Goal: Task Accomplishment & Management: Manage account settings

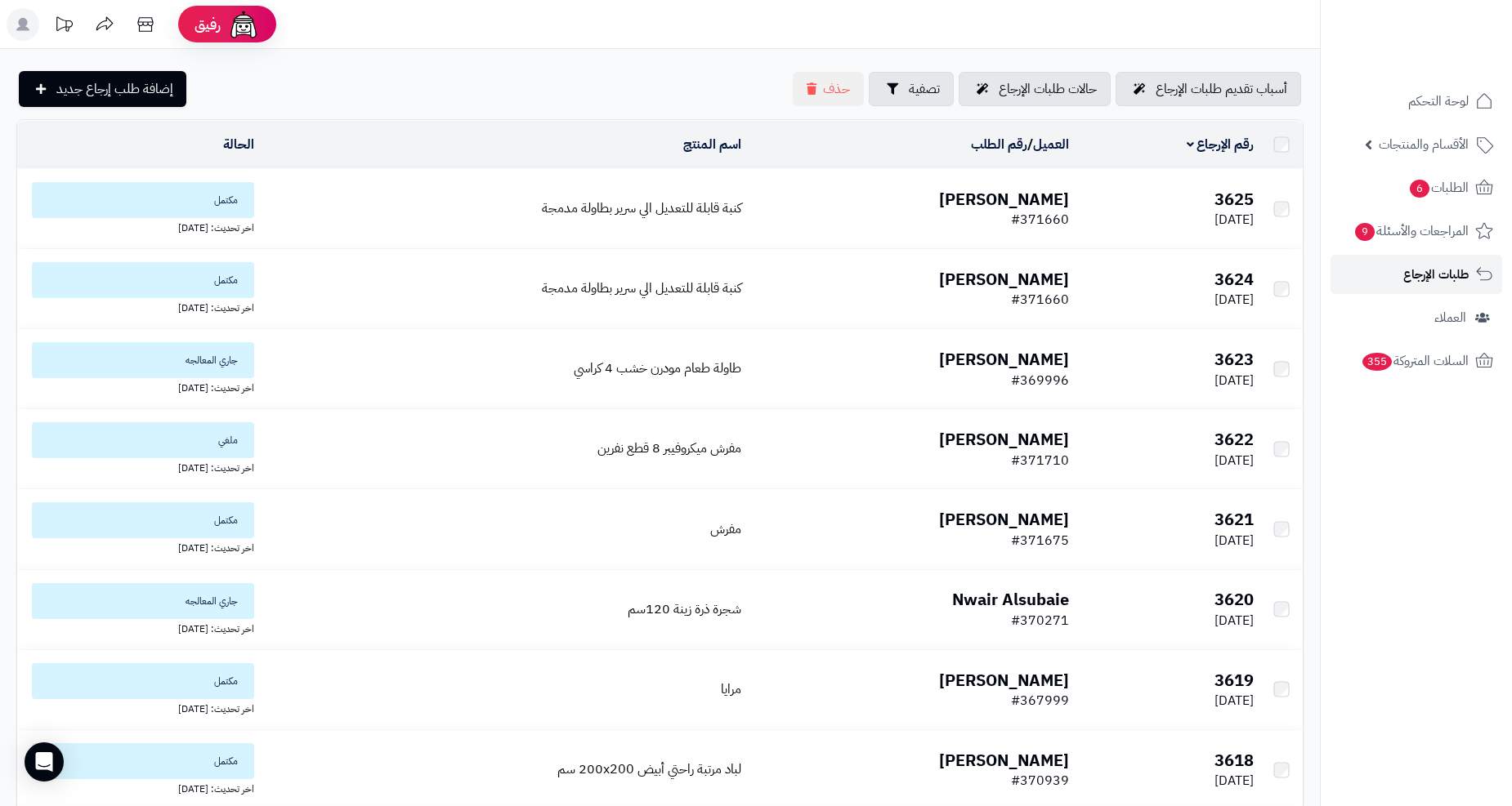
click at [1401, 264] on link "طلبات الإرجاع" at bounding box center [1416, 274] width 172 height 39
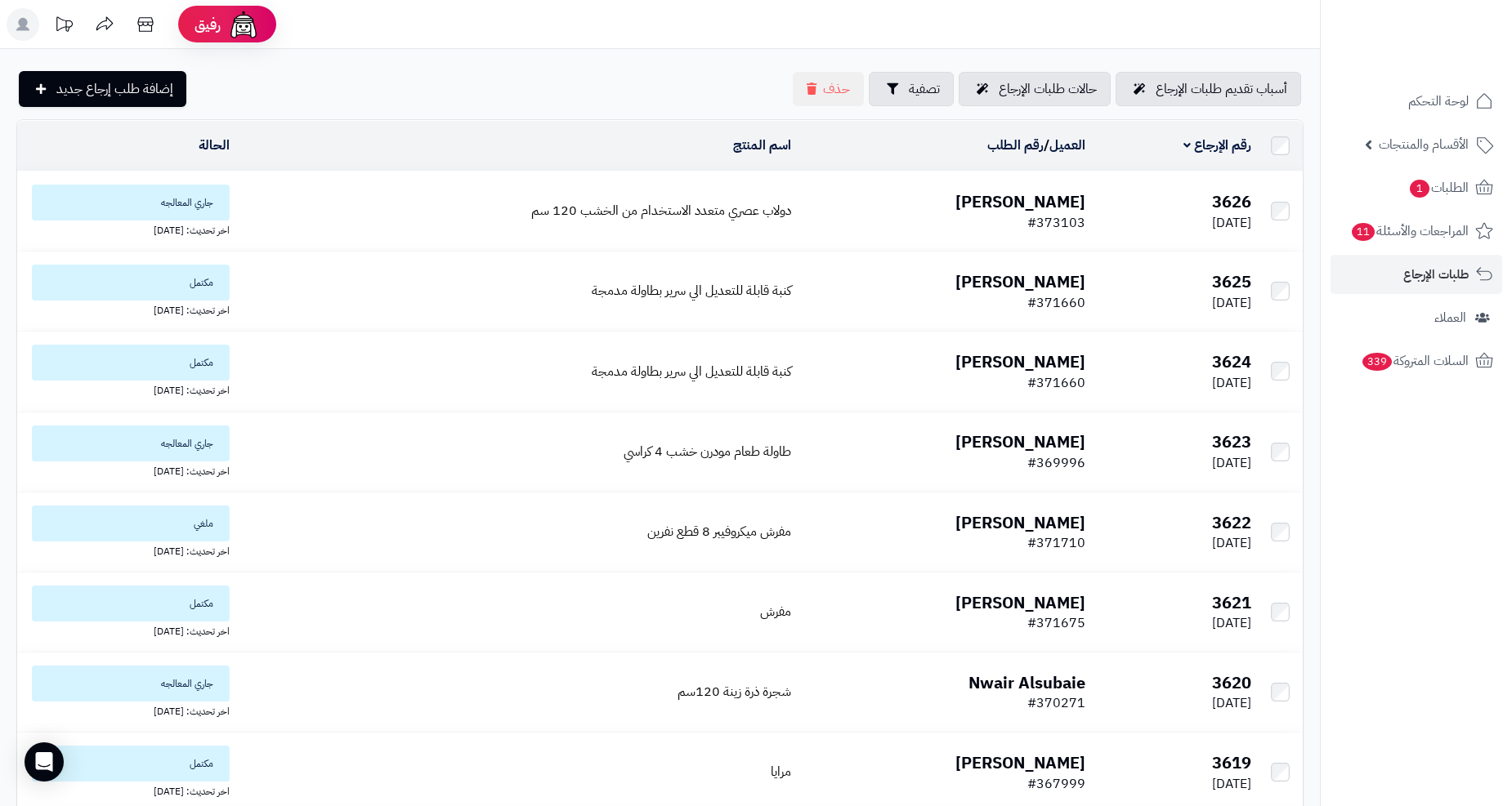
click at [1014, 202] on b "[PERSON_NAME]" at bounding box center [1020, 202] width 130 height 25
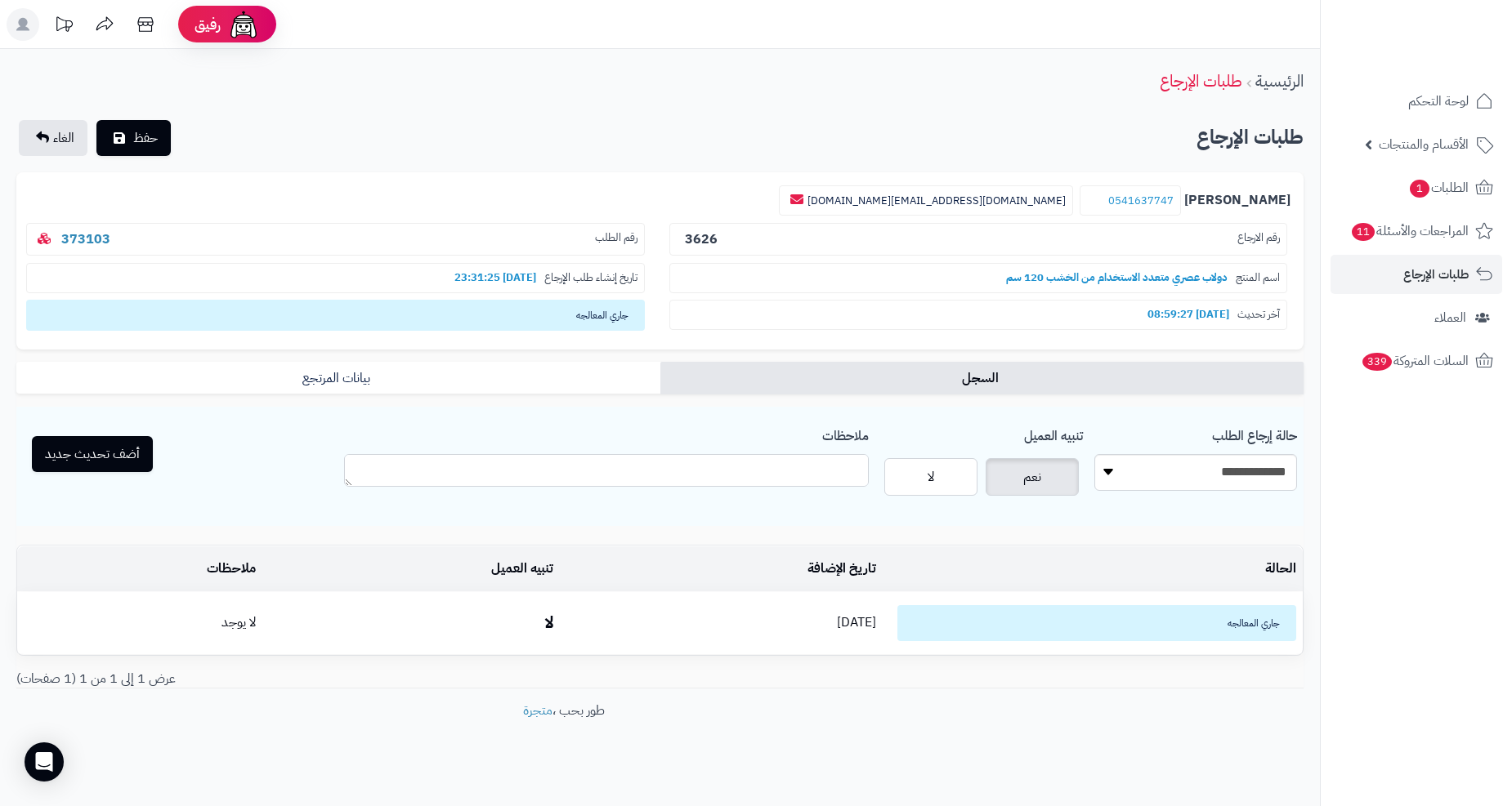
click at [690, 476] on textarea "ملاحظات" at bounding box center [606, 471] width 524 height 33
type textarea "**********"
click at [87, 444] on button "أضف تحديث جديد" at bounding box center [92, 452] width 121 height 36
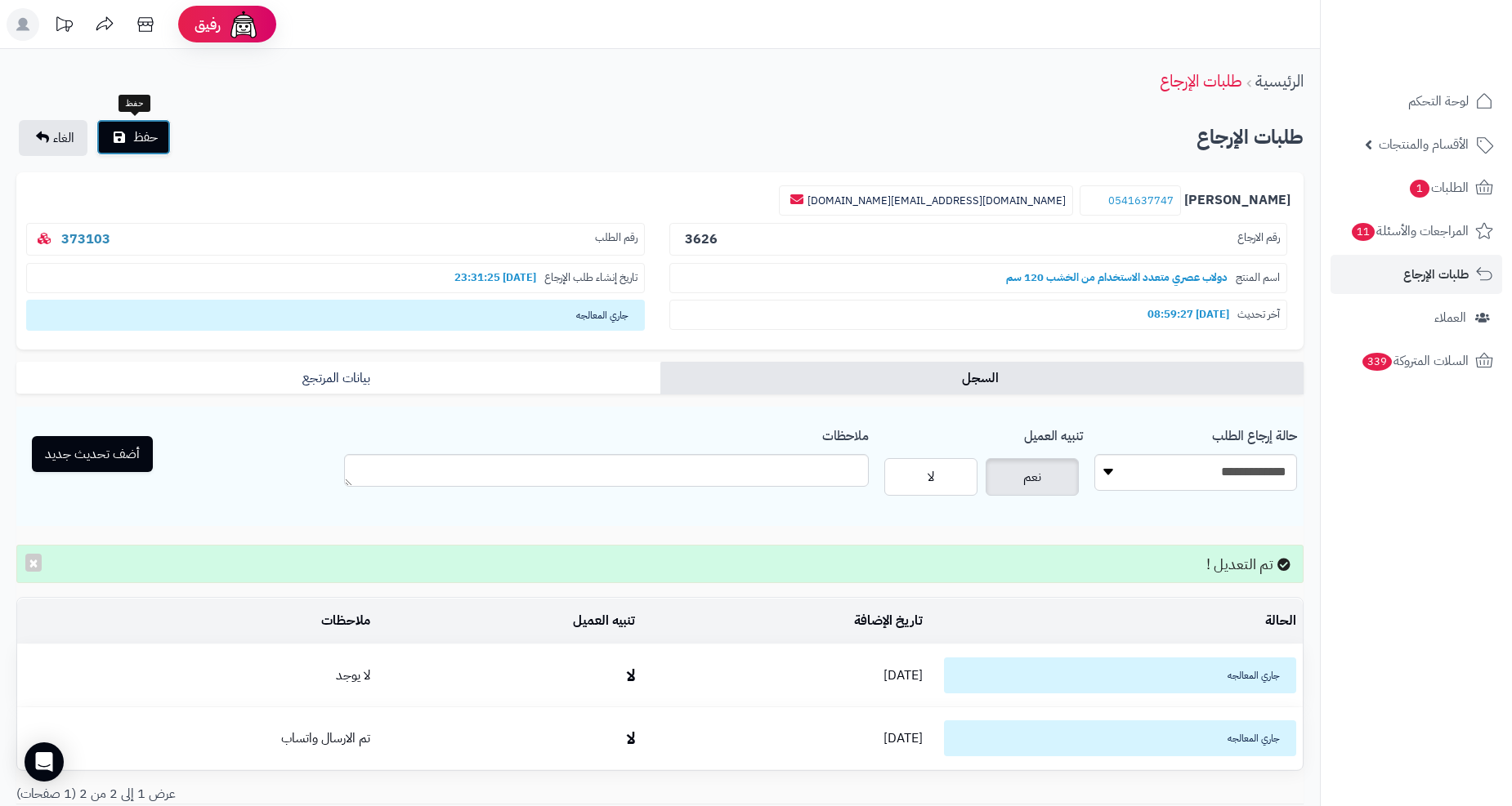
click at [136, 143] on span "حفظ" at bounding box center [146, 137] width 25 height 19
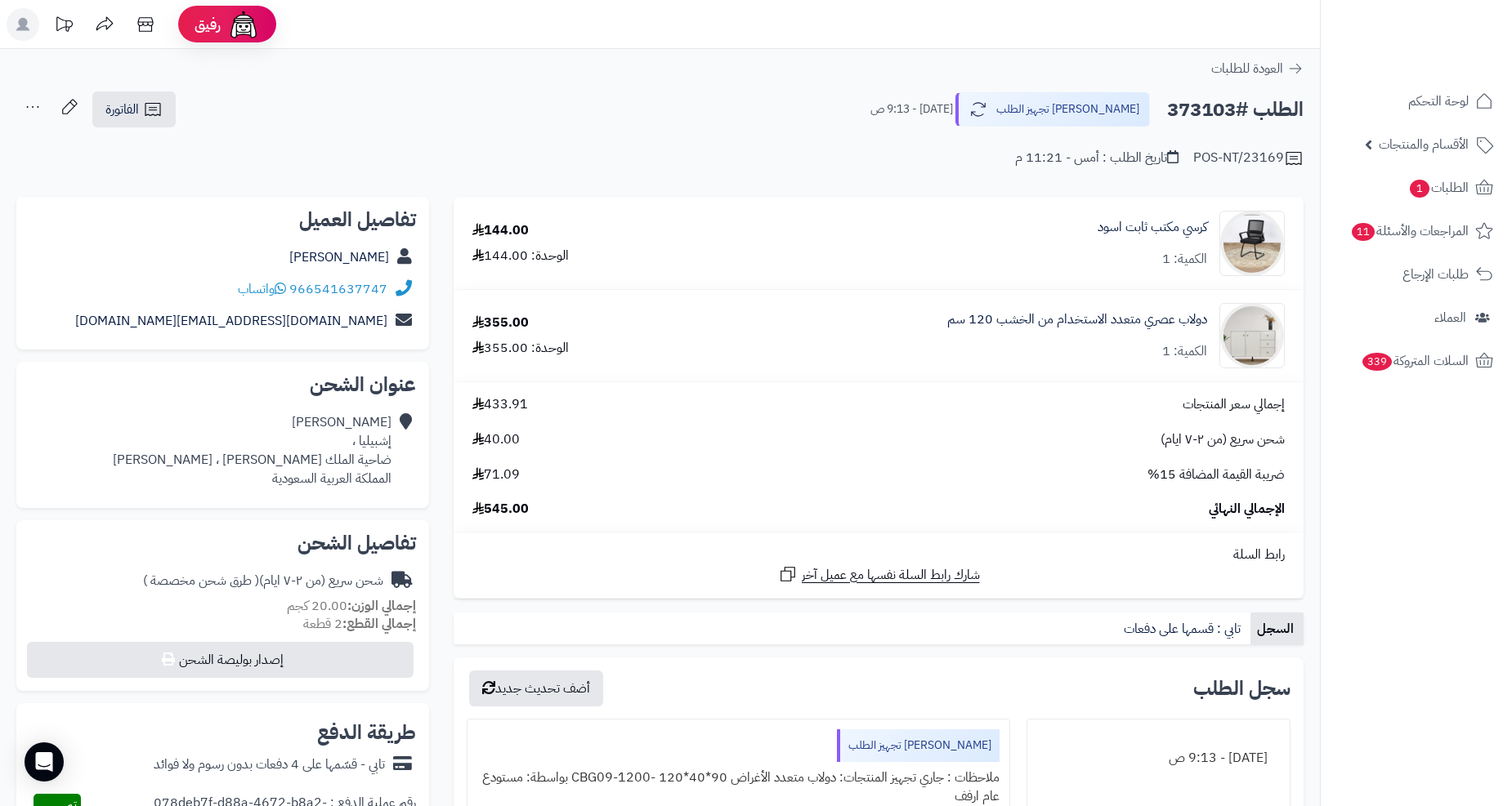
click at [1212, 114] on h2 "الطلب #373103" at bounding box center [1235, 110] width 136 height 34
copy h2 "373103"
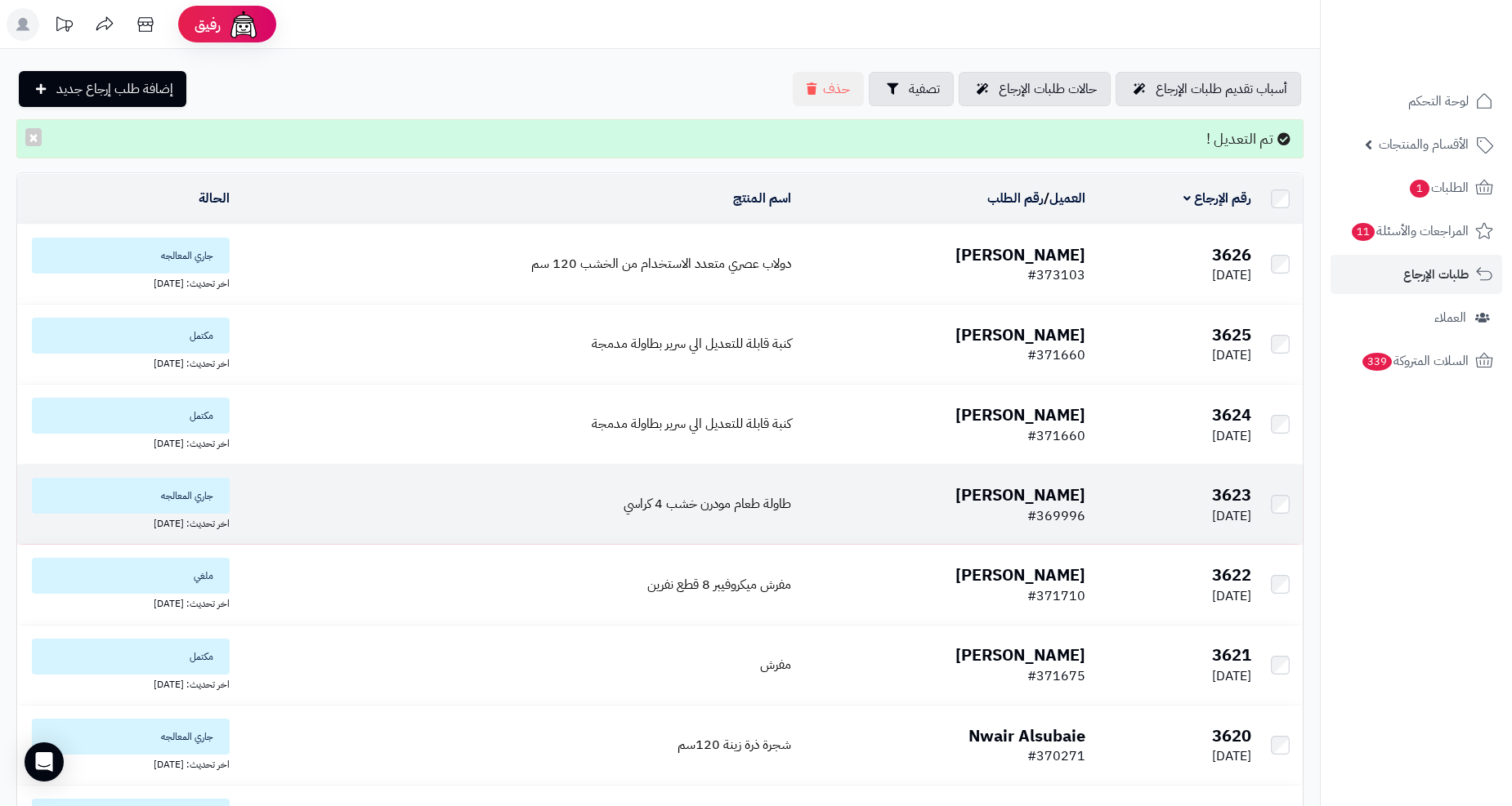
click at [1075, 494] on b "[PERSON_NAME]" at bounding box center [1020, 496] width 130 height 25
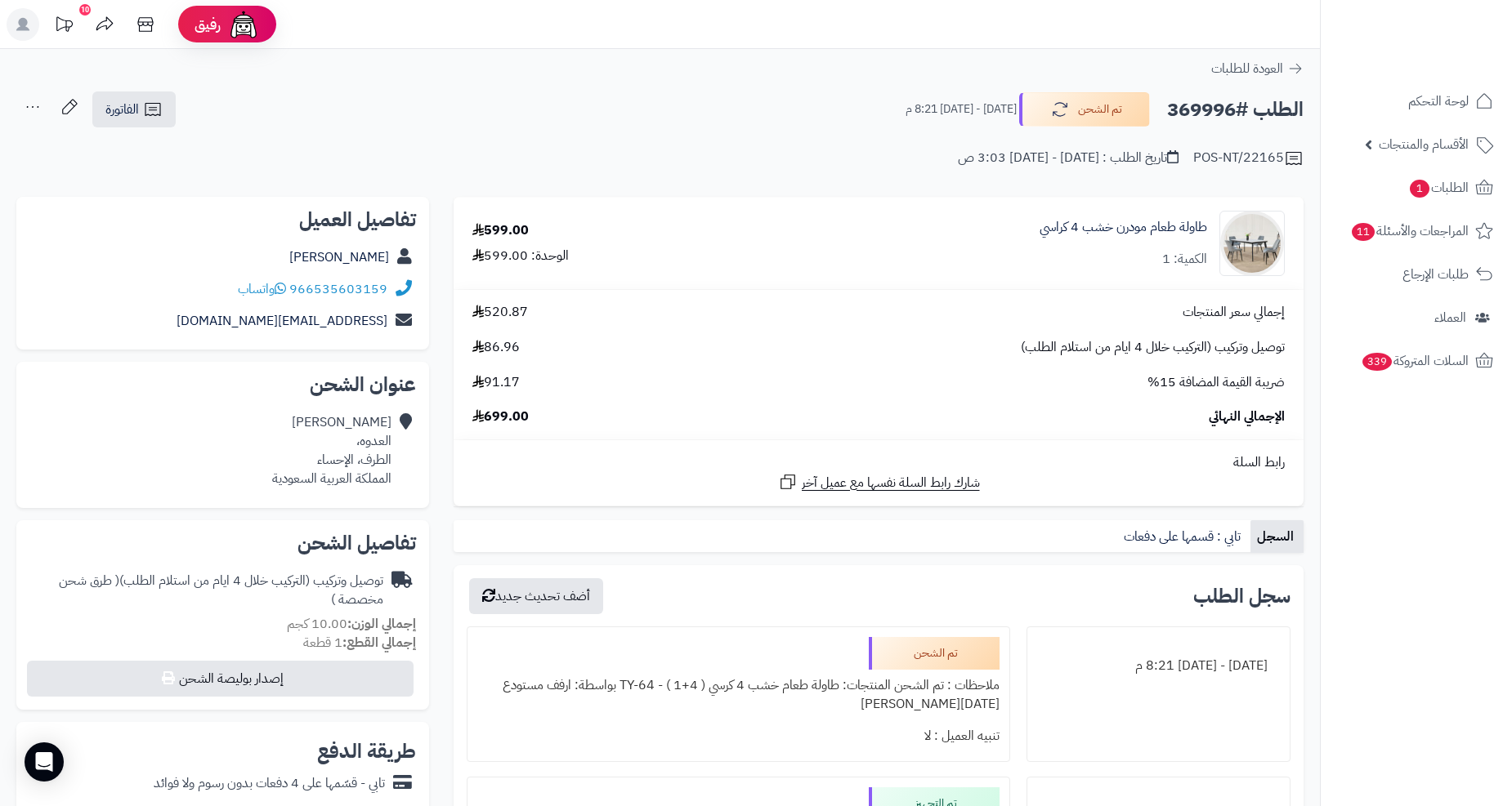
click at [1194, 109] on h2 "الطلب #369996" at bounding box center [1235, 110] width 136 height 34
copy h2 "369996"
